Goal: Register for event/course

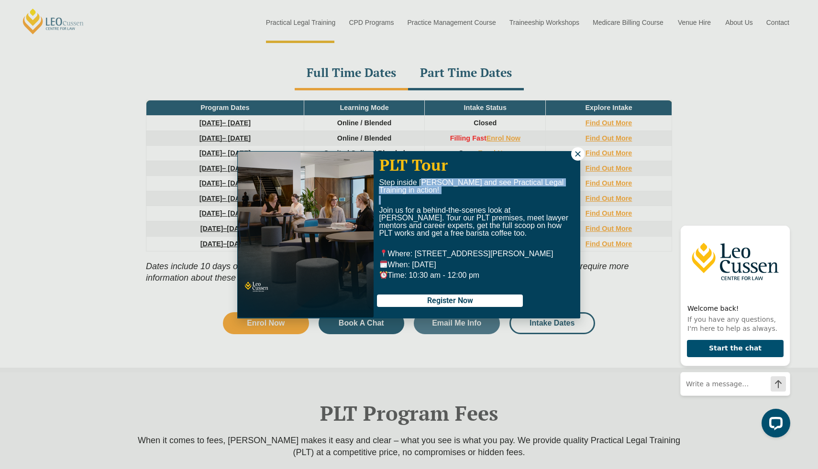
drag, startPoint x: 424, startPoint y: 184, endPoint x: 426, endPoint y: 198, distance: 14.5
click at [426, 198] on div "Step inside [PERSON_NAME] and see Practical Legal Training in action! Join us f…" at bounding box center [477, 229] width 196 height 100
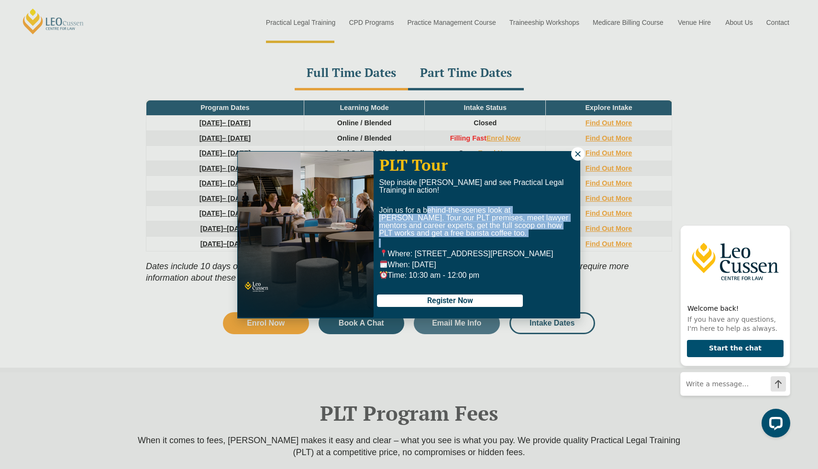
drag, startPoint x: 425, startPoint y: 211, endPoint x: 430, endPoint y: 239, distance: 28.2
click at [430, 239] on div "Step inside [PERSON_NAME] and see Practical Legal Training in action! Join us f…" at bounding box center [477, 229] width 196 height 100
click at [430, 245] on p at bounding box center [477, 244] width 196 height 8
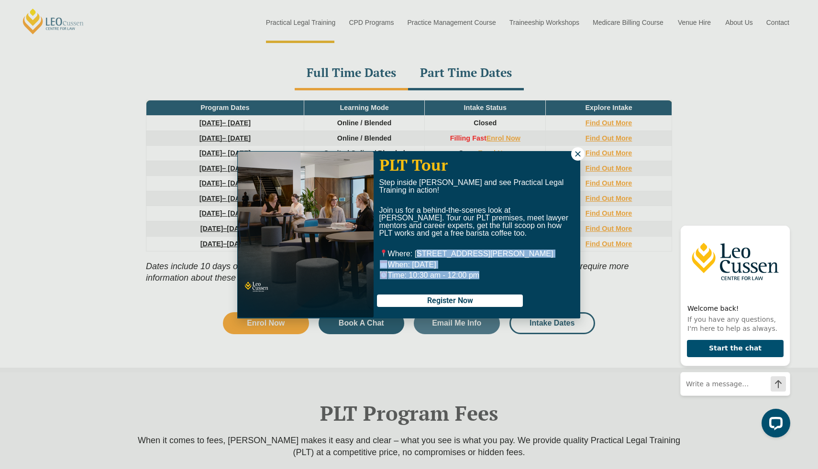
drag, startPoint x: 417, startPoint y: 256, endPoint x: 474, endPoint y: 282, distance: 62.7
click at [474, 282] on div "PLT Tour Step inside [PERSON_NAME] and see Practical Legal Training in action! …" at bounding box center [477, 236] width 206 height 160
click at [580, 156] on icon at bounding box center [577, 154] width 9 height 9
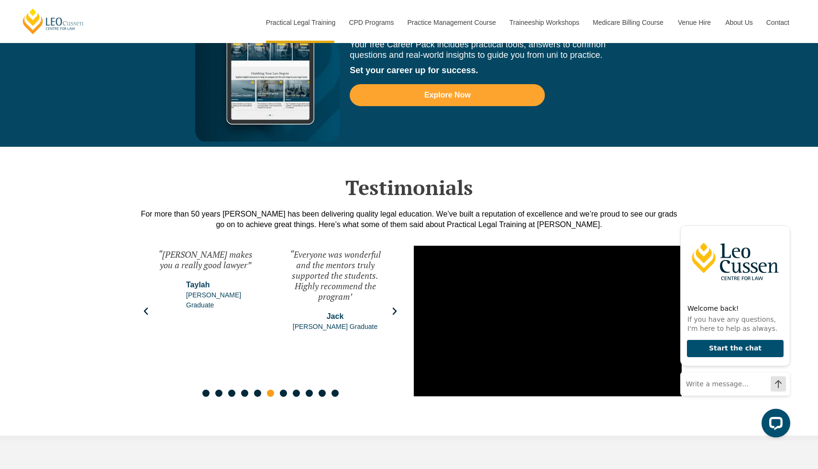
scroll to position [2469, 0]
